Goal: Information Seeking & Learning: Learn about a topic

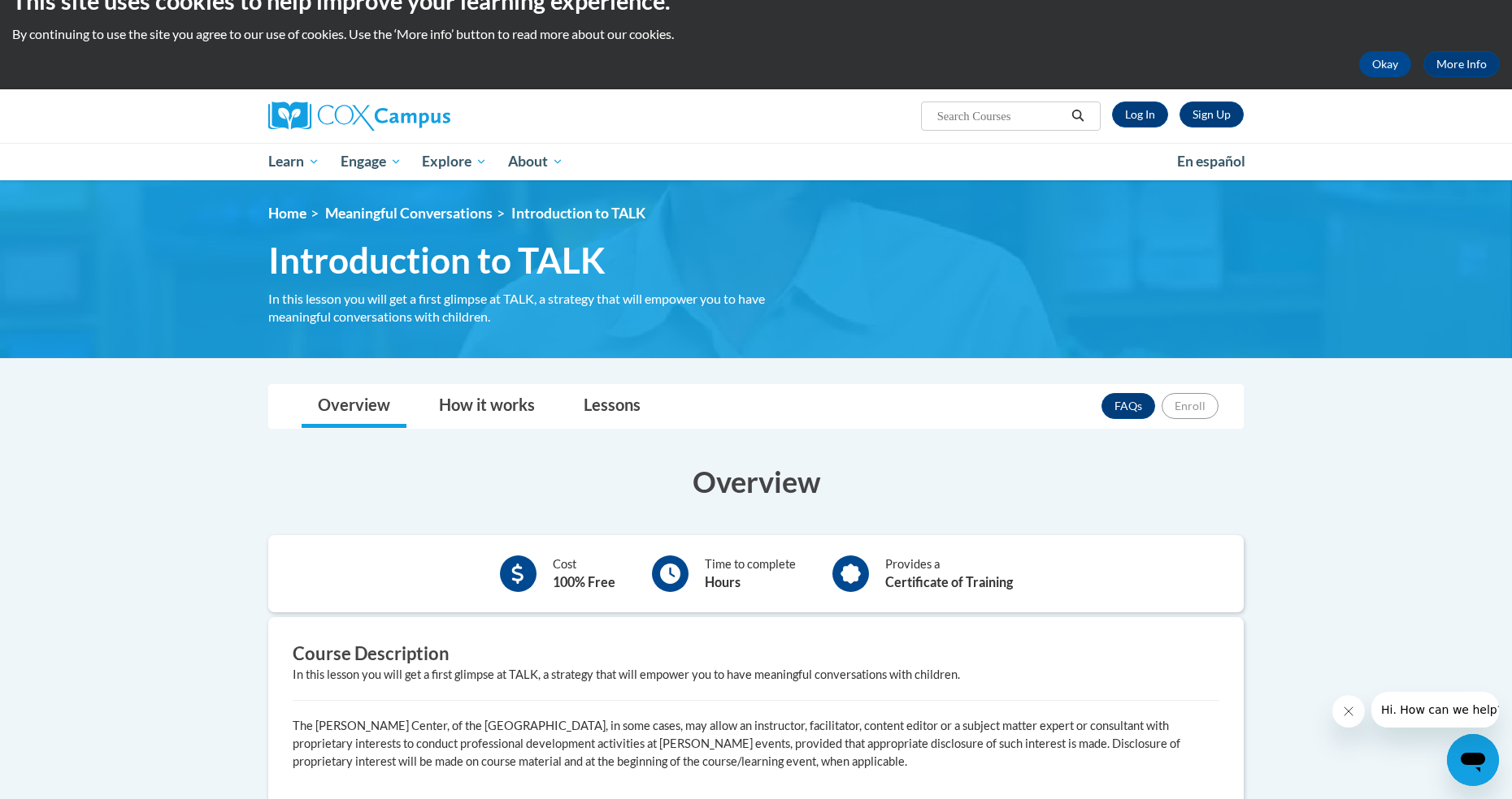
scroll to position [8, 0]
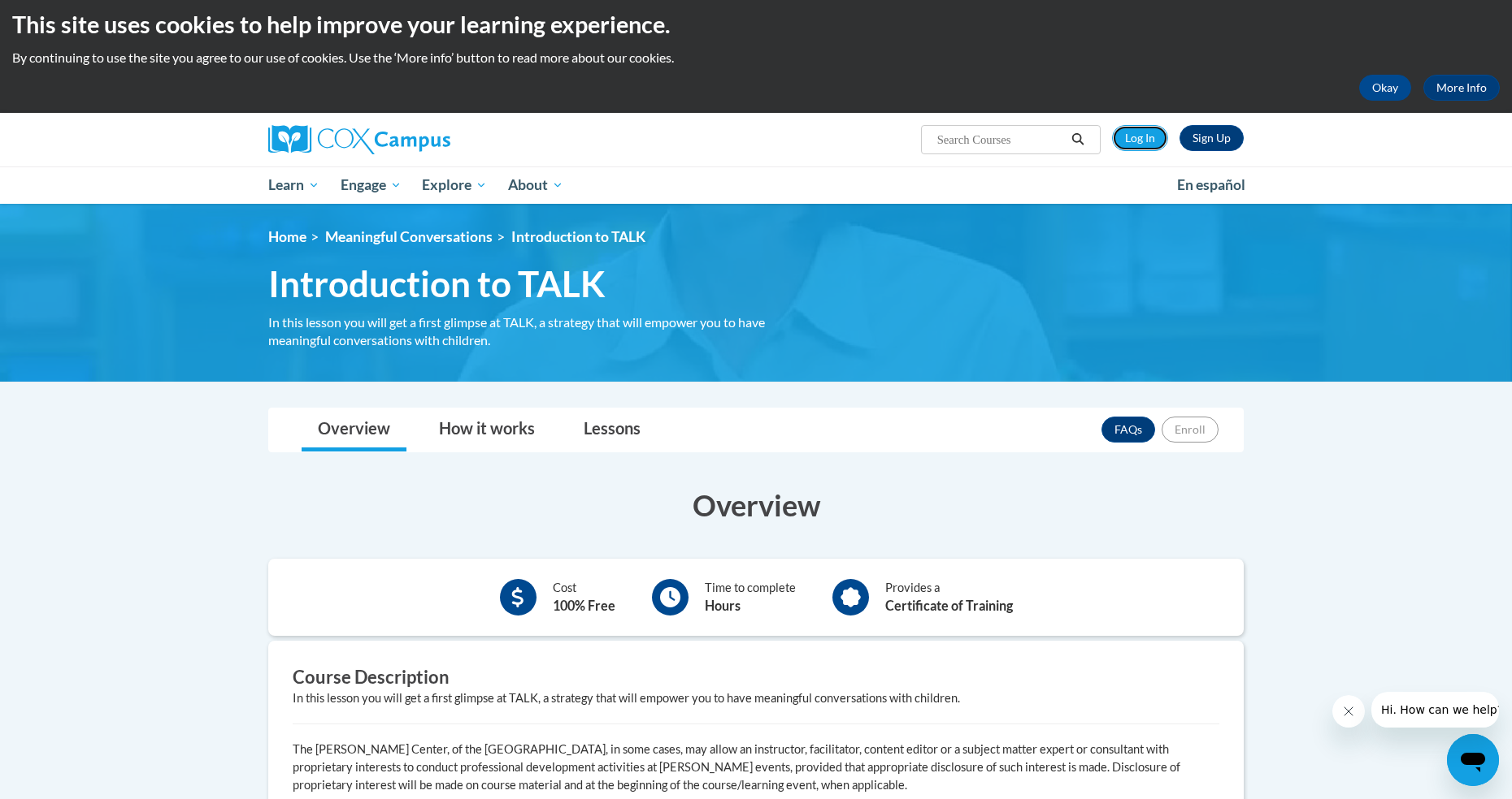
click at [1132, 138] on link "Log In" at bounding box center [1140, 138] width 56 height 26
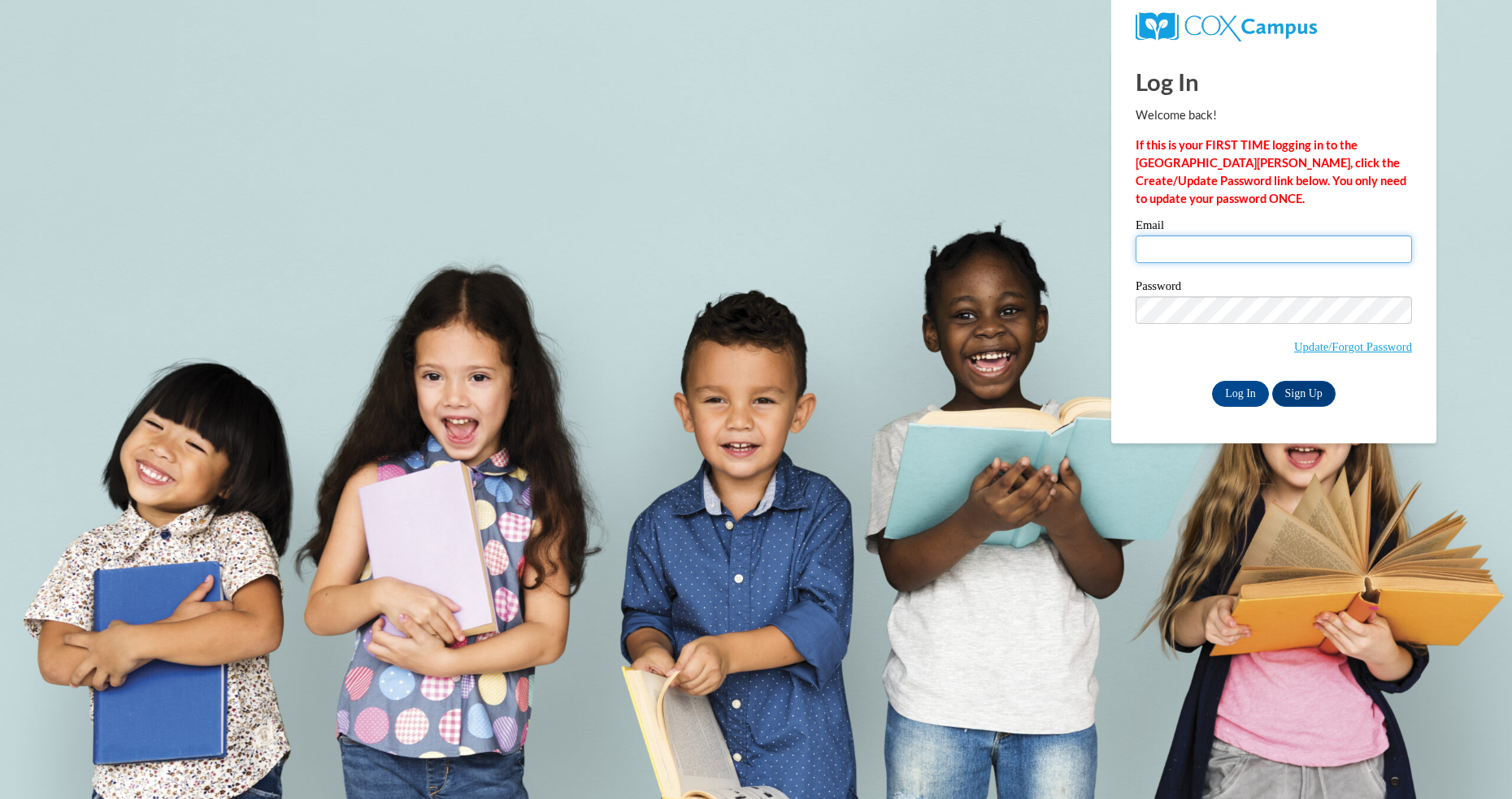
click at [1161, 249] on input "Email" at bounding box center [1274, 250] width 277 height 28
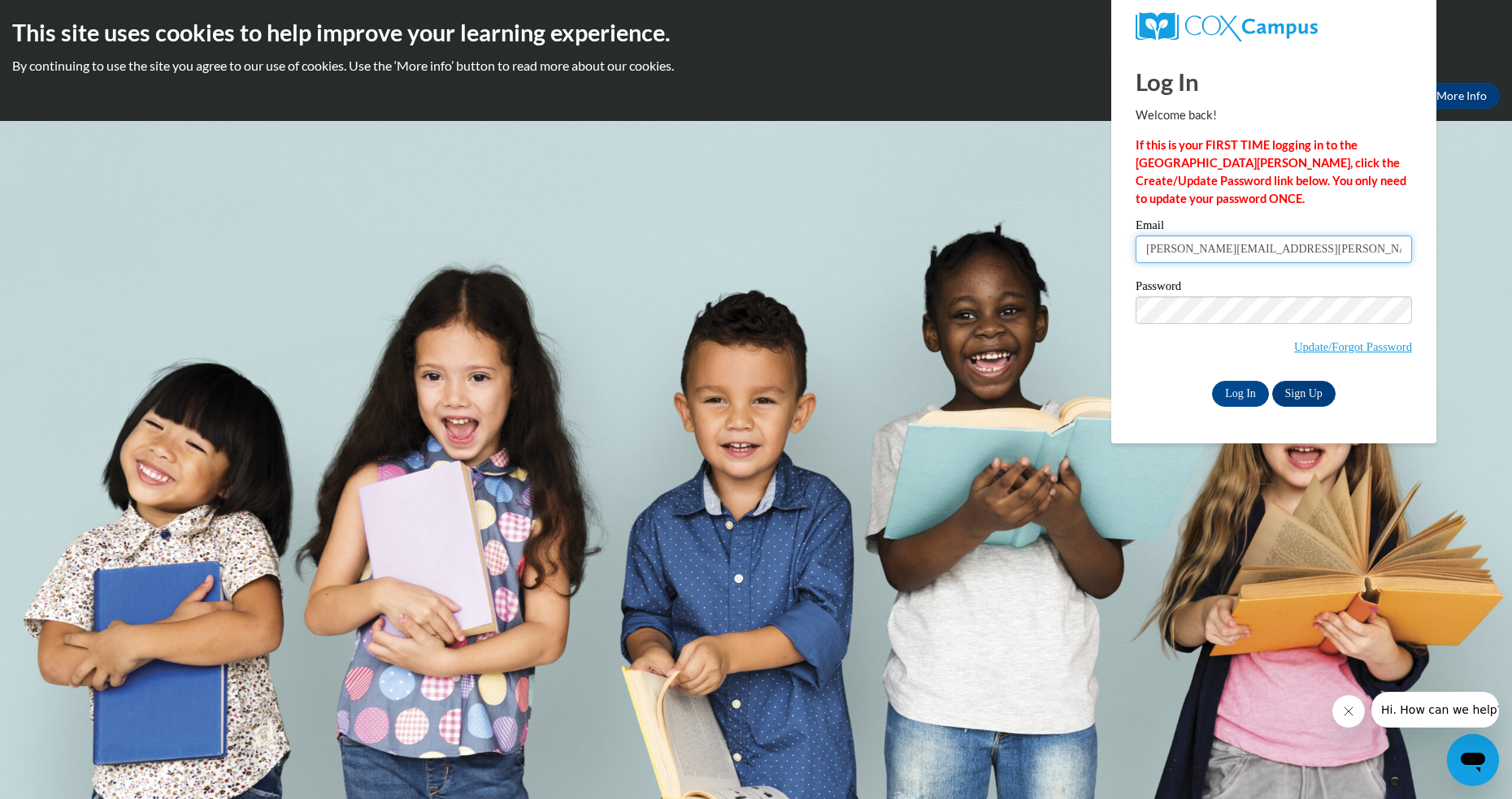
type input "allison.vidales@gae-sisdk12.net"
click at [1240, 396] on input "Log In" at bounding box center [1239, 394] width 57 height 26
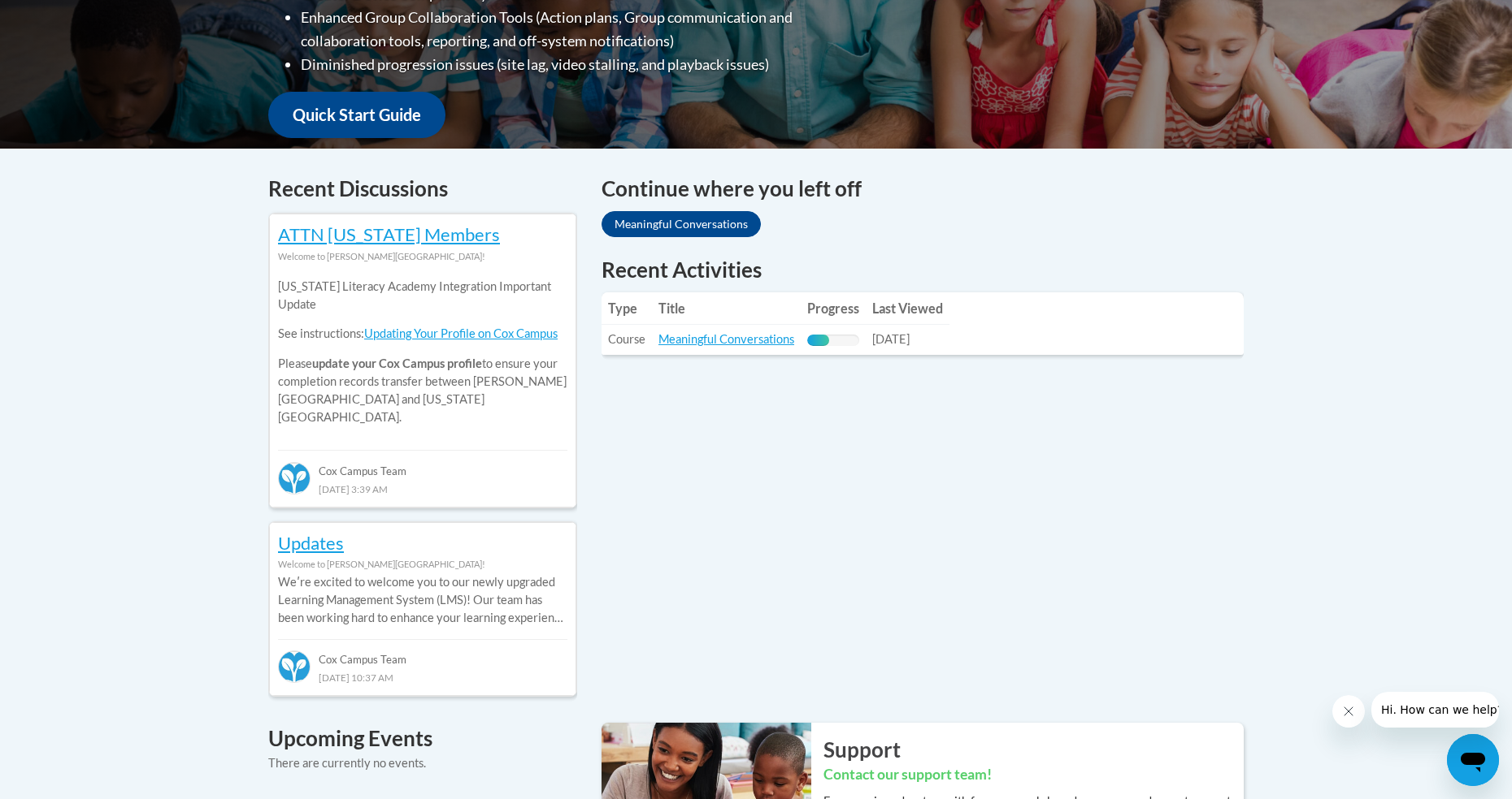
scroll to position [547, 0]
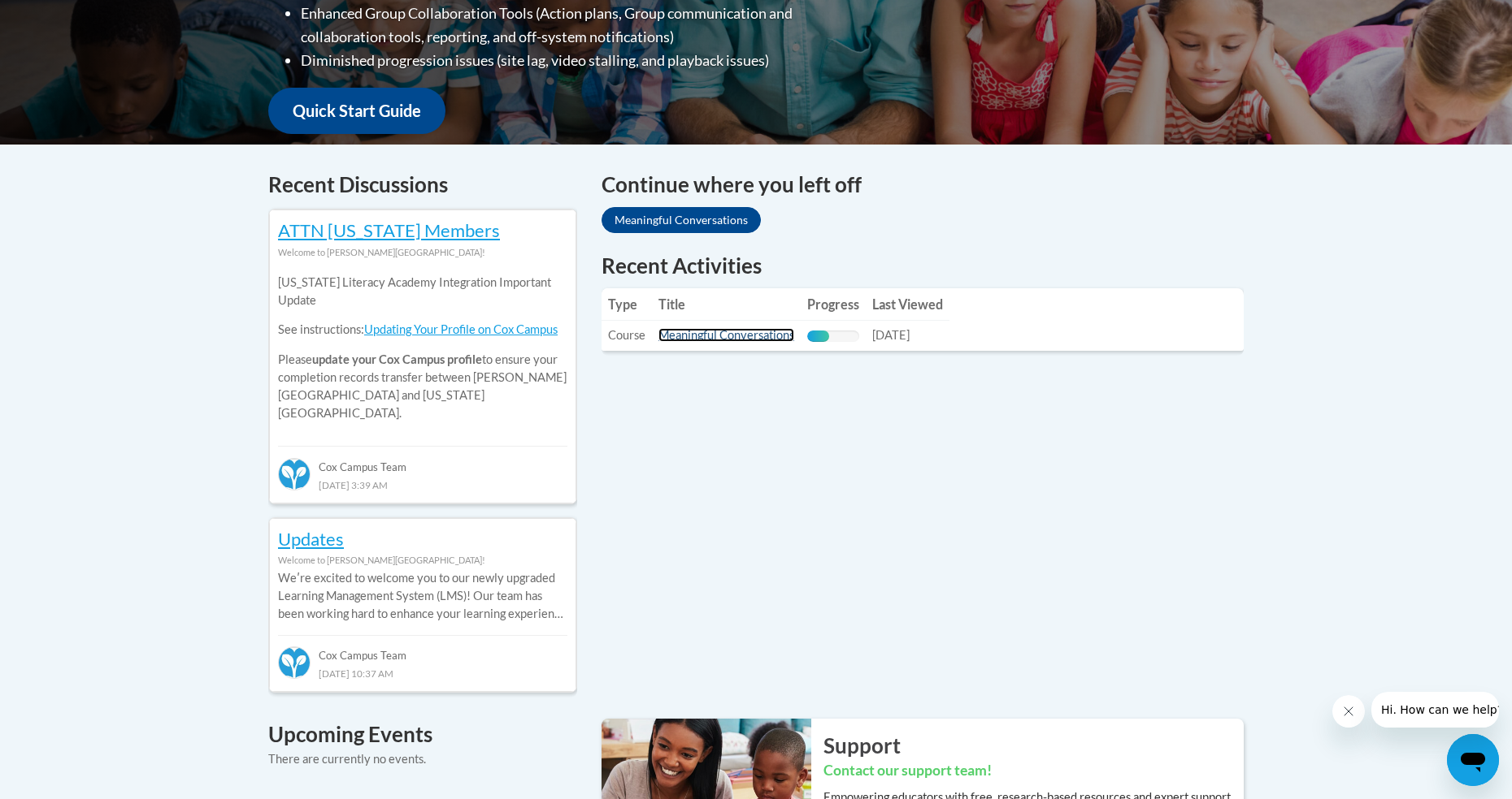
click at [693, 334] on link "Meaningful Conversations" at bounding box center [726, 335] width 135 height 14
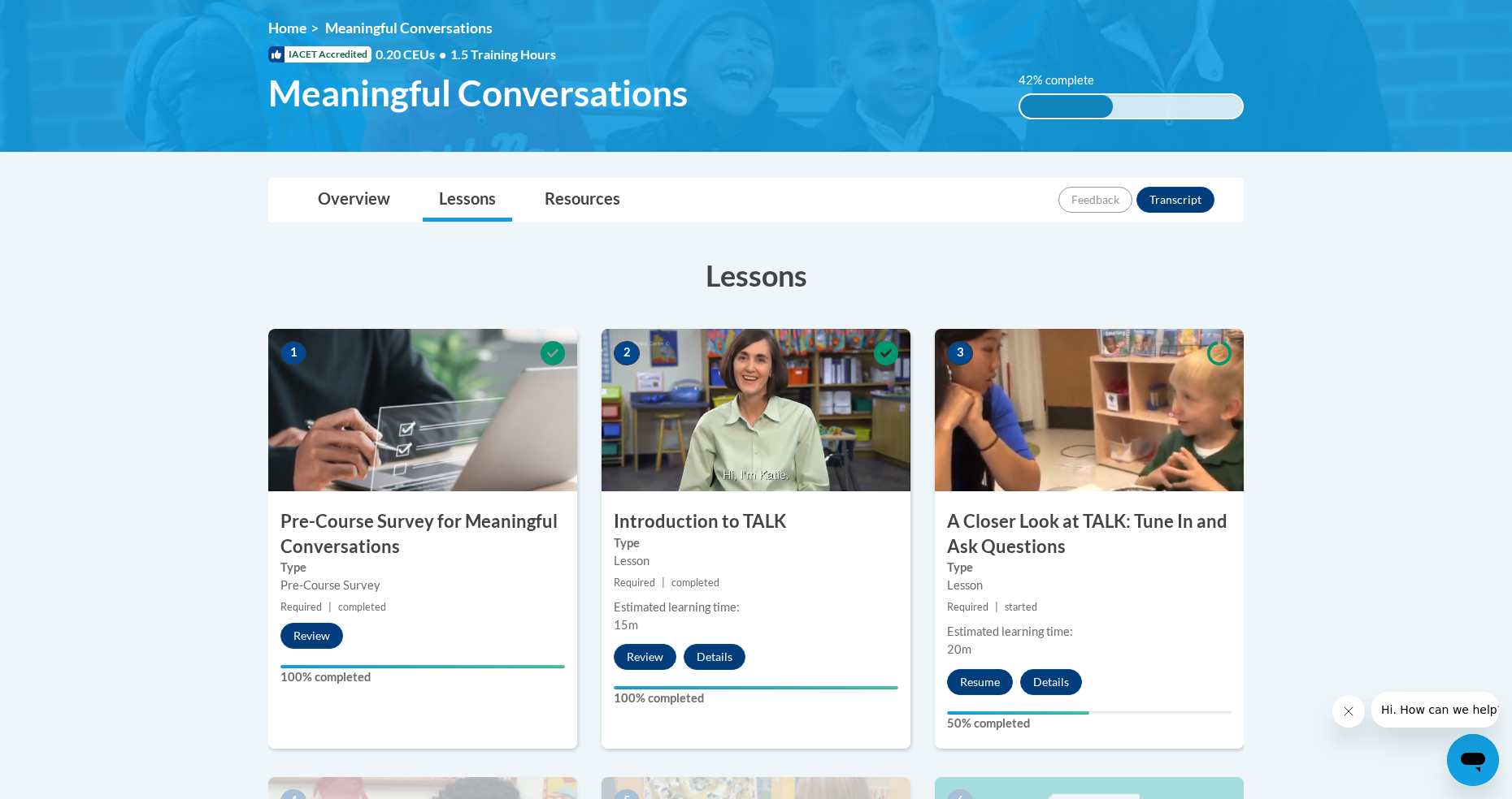
scroll to position [219, 0]
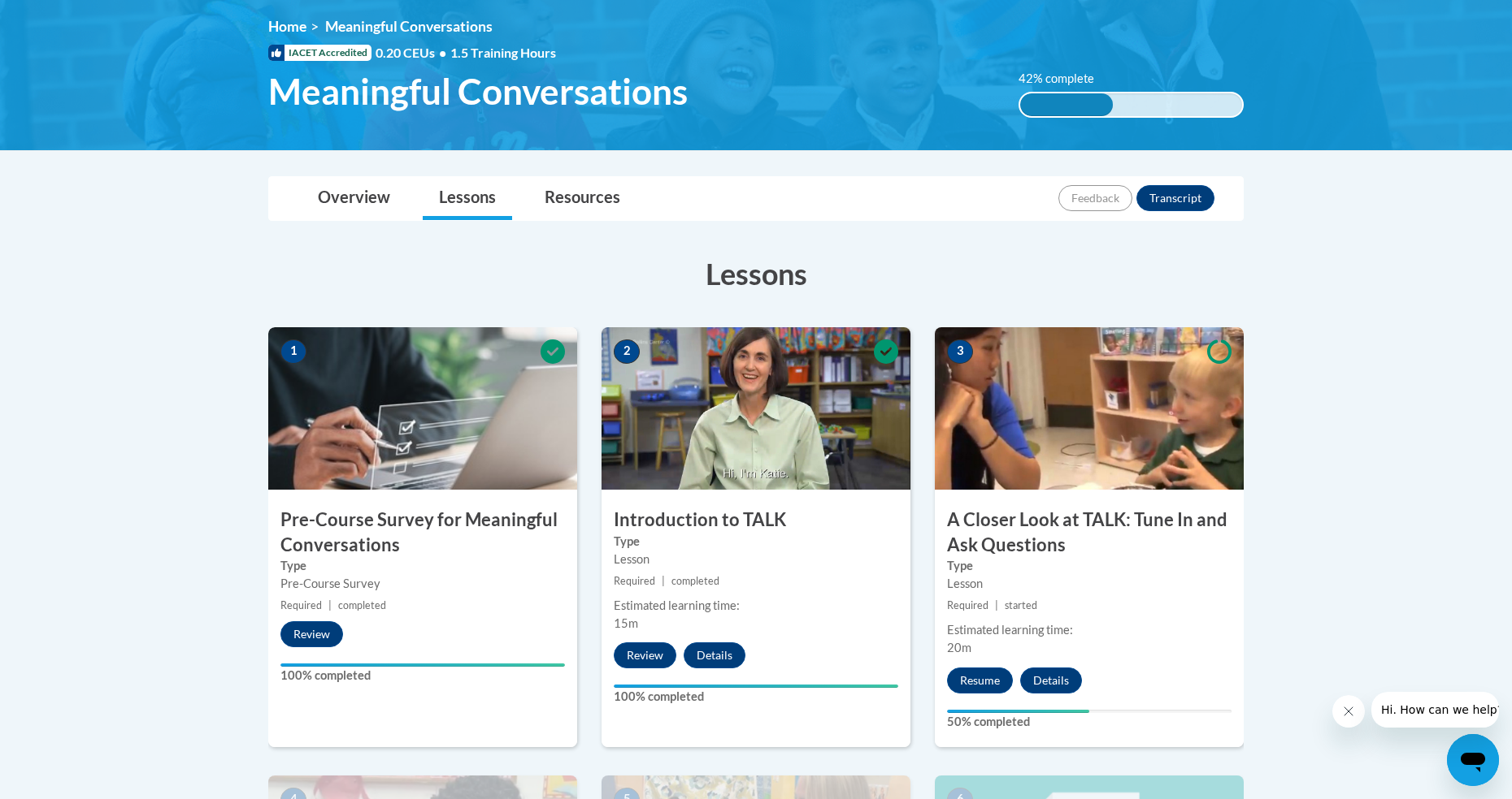
click at [669, 509] on h3 "Introduction to TALK" at bounding box center [756, 519] width 309 height 25
click at [636, 653] on button "Review" at bounding box center [644, 656] width 63 height 26
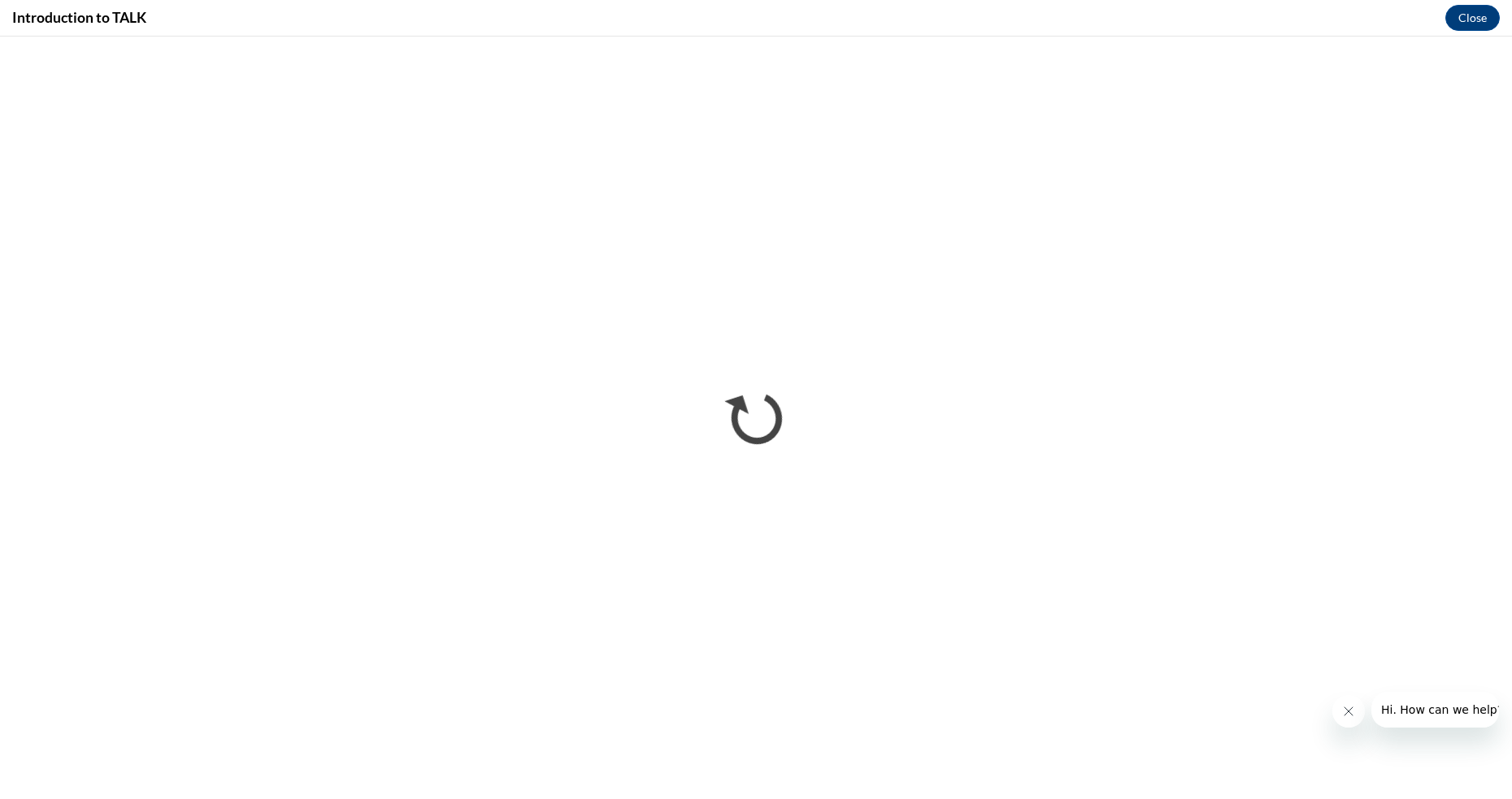
scroll to position [0, 0]
click at [1346, 709] on icon "Close message from company" at bounding box center [1347, 711] width 13 height 13
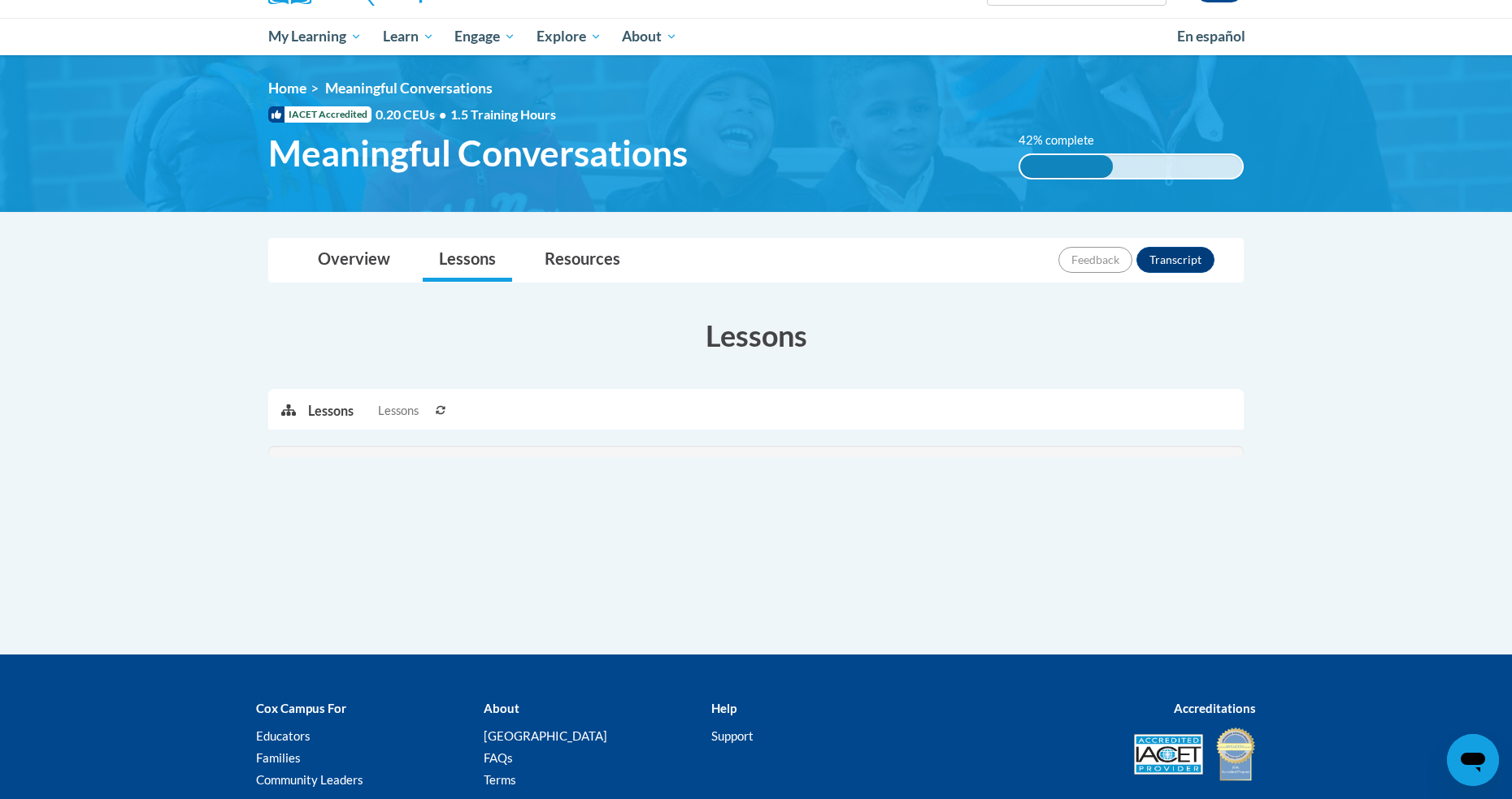
scroll to position [160, 0]
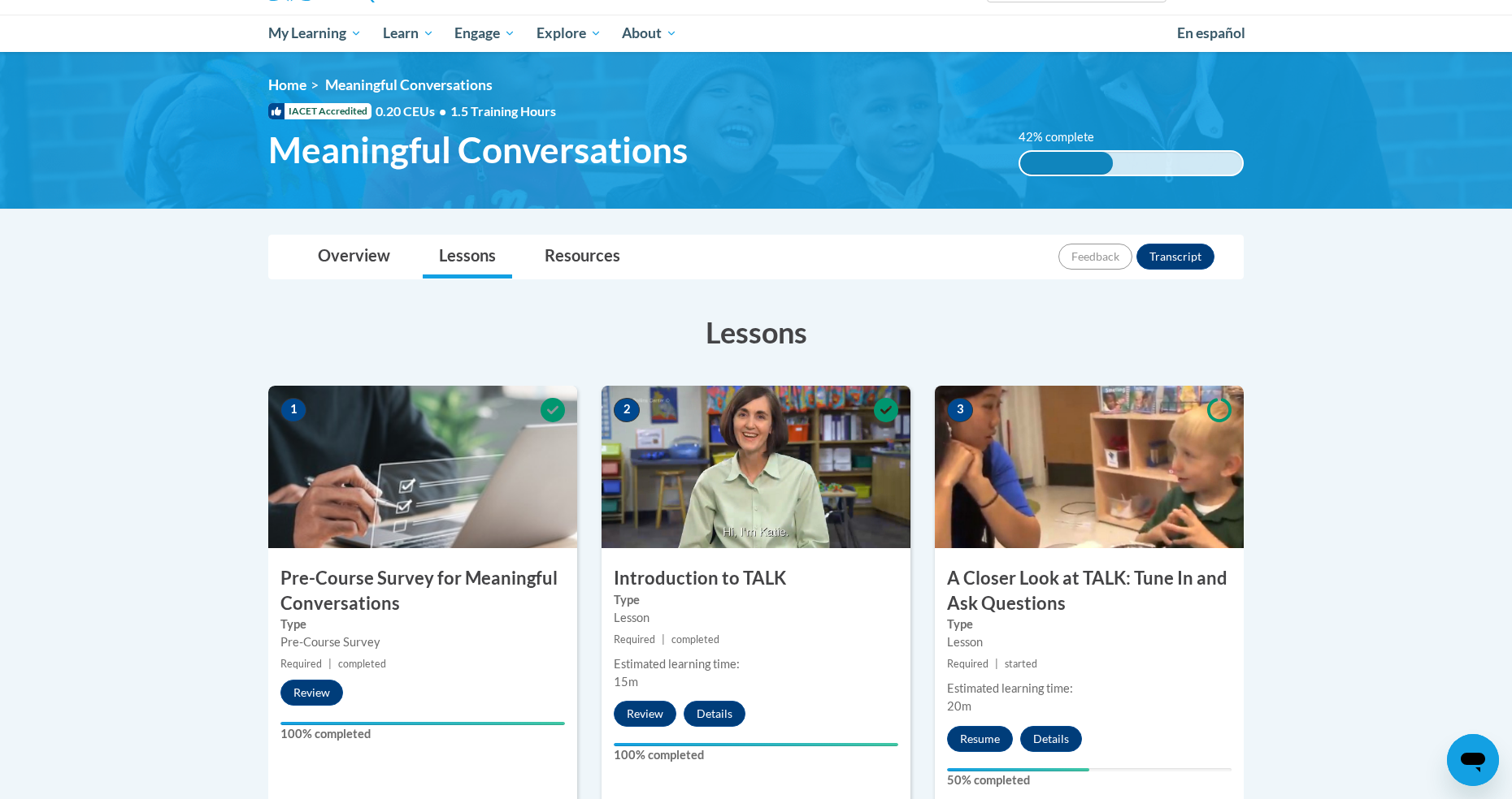
click at [994, 564] on div "3 A Closer Look at TALK: Tune In and Ask Questions Type Lesson Required | start…" at bounding box center [1089, 596] width 309 height 420
click at [1000, 590] on h3 "A Closer Look at TALK: Tune In and Ask Questions" at bounding box center [1089, 591] width 309 height 51
click at [998, 578] on h3 "A Closer Look at TALK: Tune In and Ask Questions" at bounding box center [1089, 591] width 309 height 51
click at [977, 738] on button "Resume" at bounding box center [979, 739] width 66 height 26
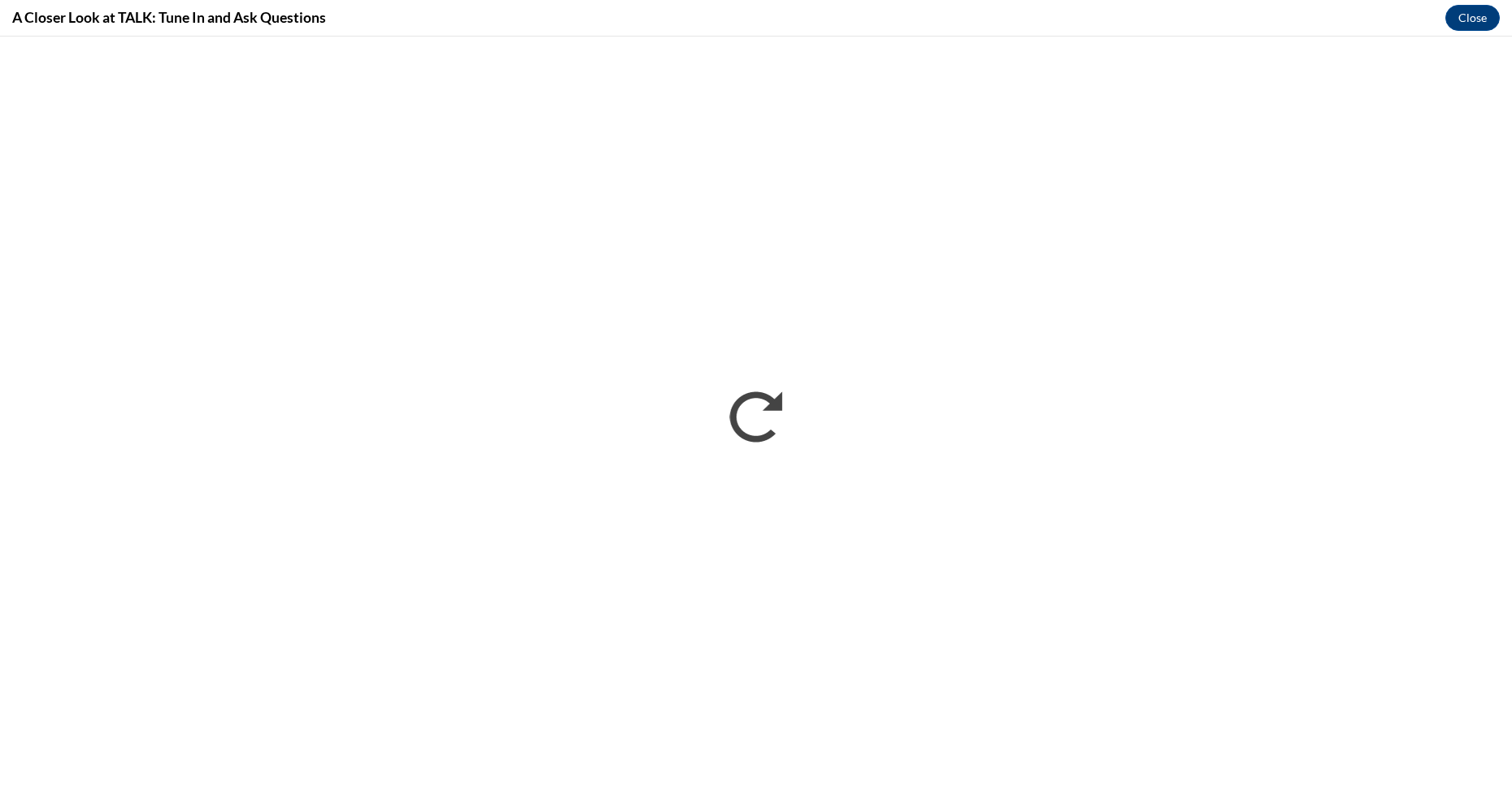
scroll to position [0, 0]
click at [1469, 24] on button "Close" at bounding box center [1472, 18] width 55 height 26
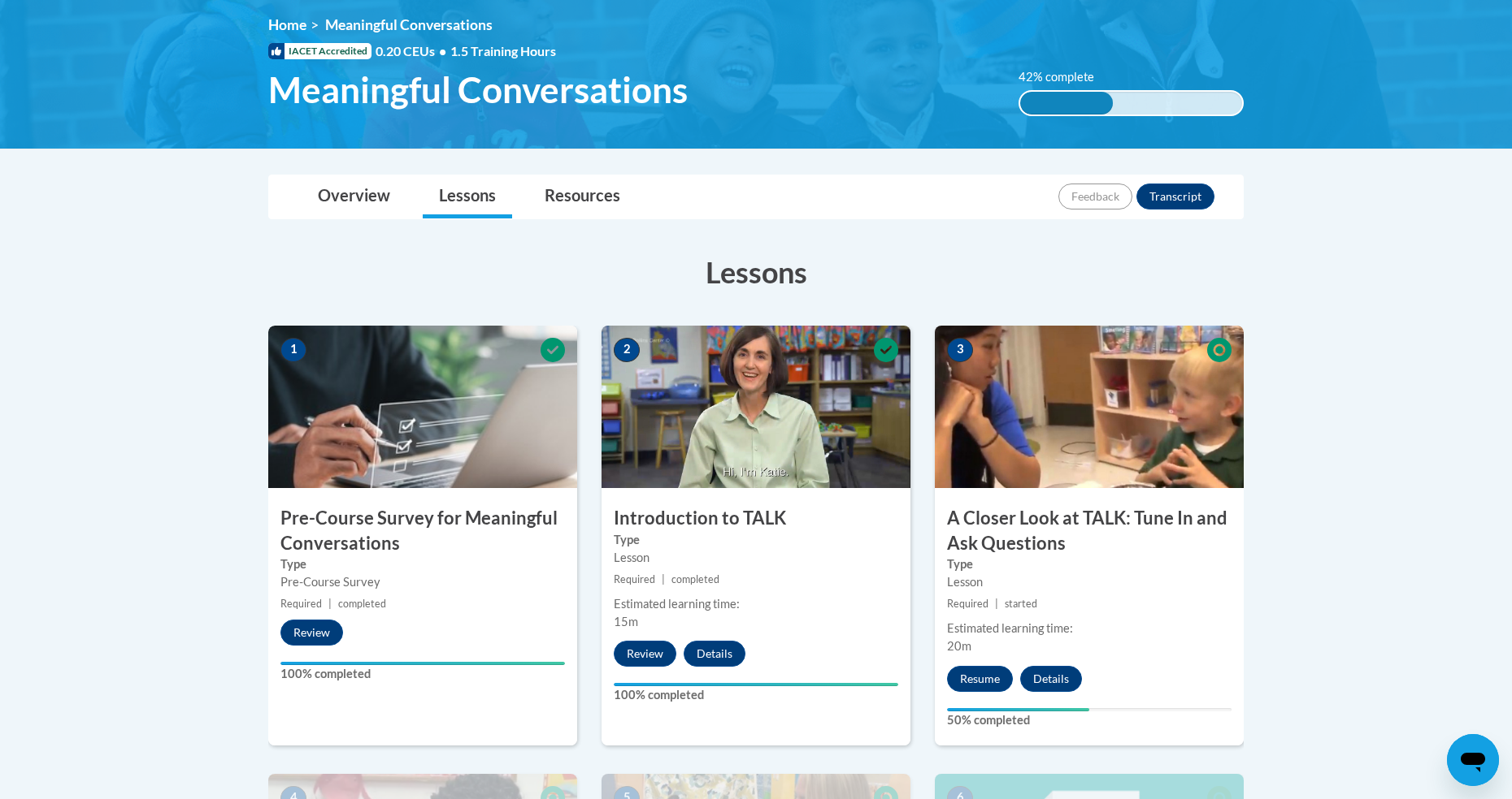
scroll to position [273, 0]
